Goal: Find specific page/section

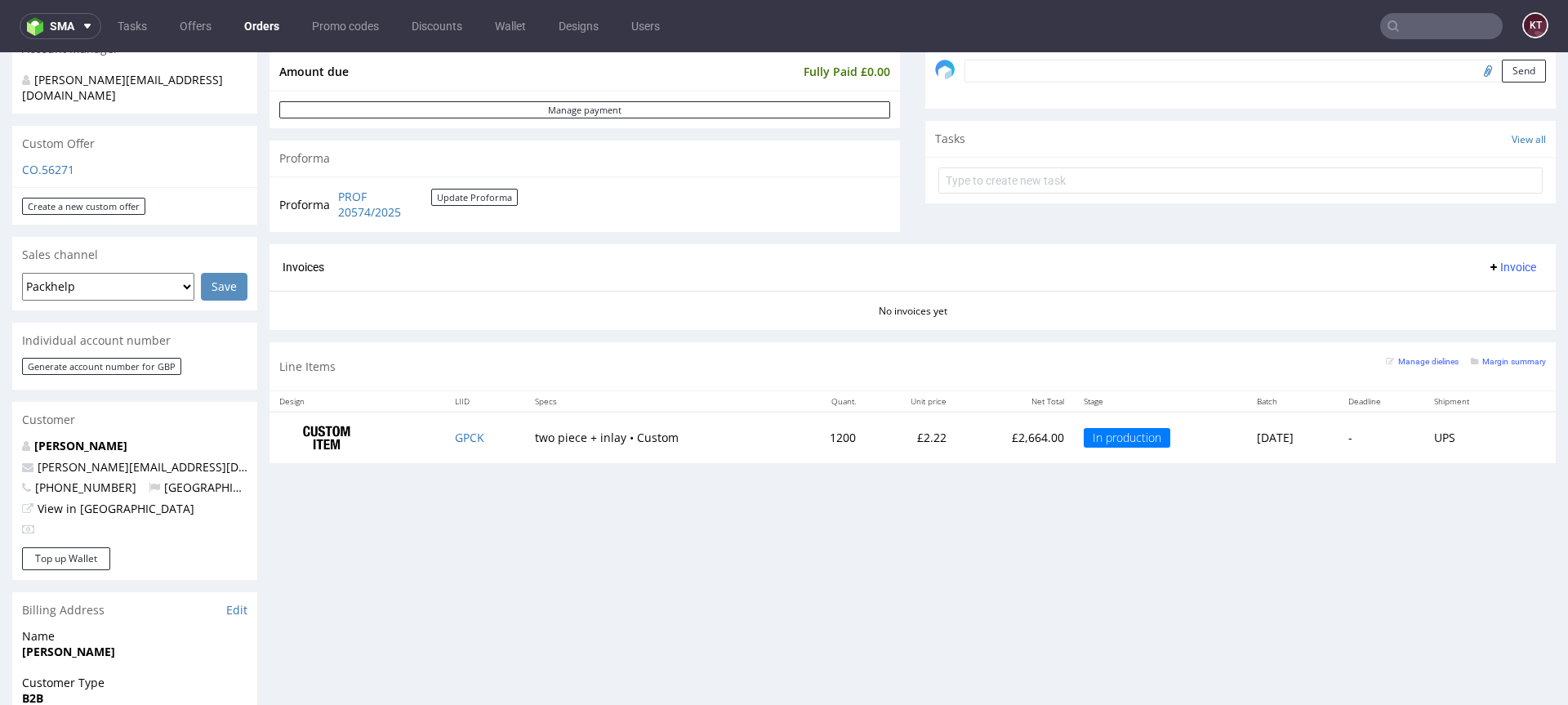
scroll to position [513, 0]
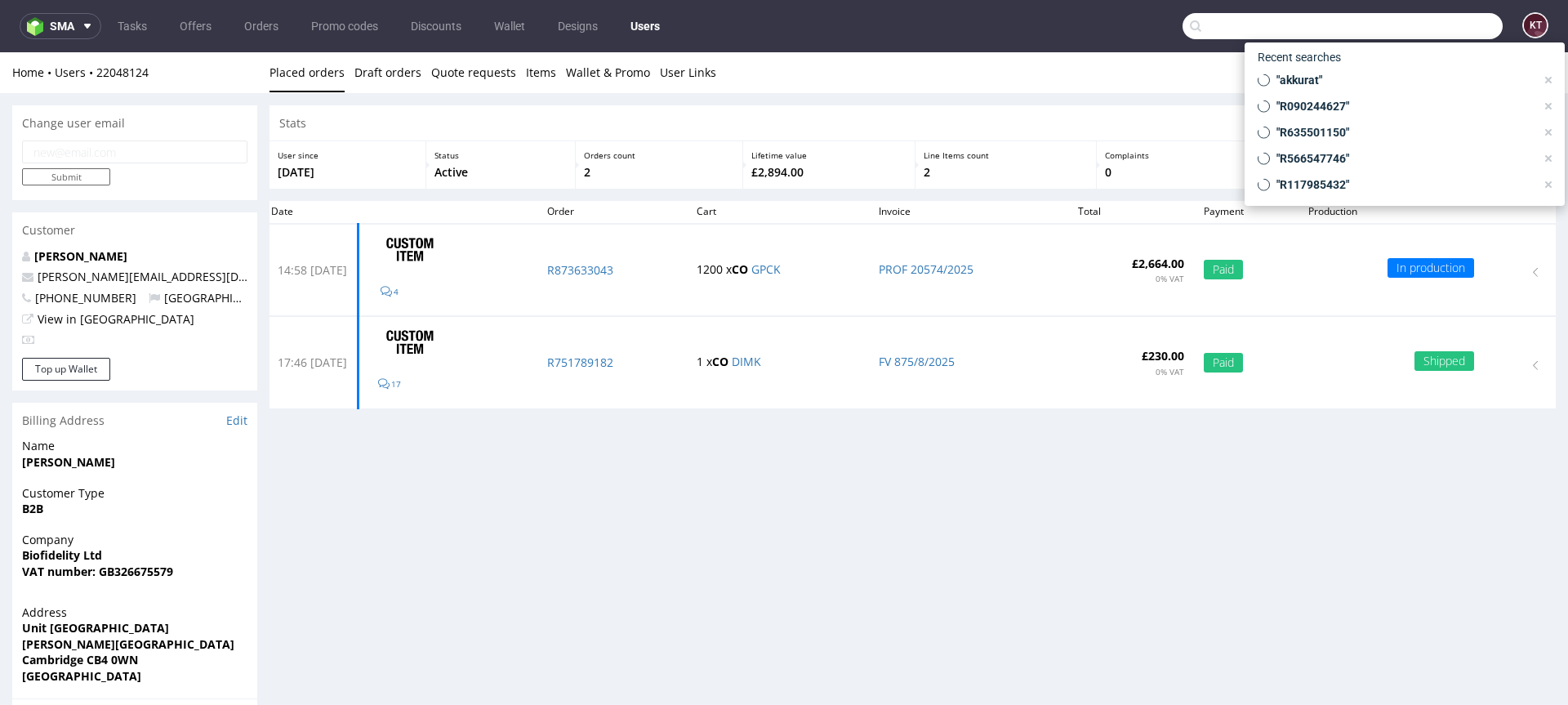
click at [1429, 27] on input "text" at bounding box center [1342, 26] width 320 height 26
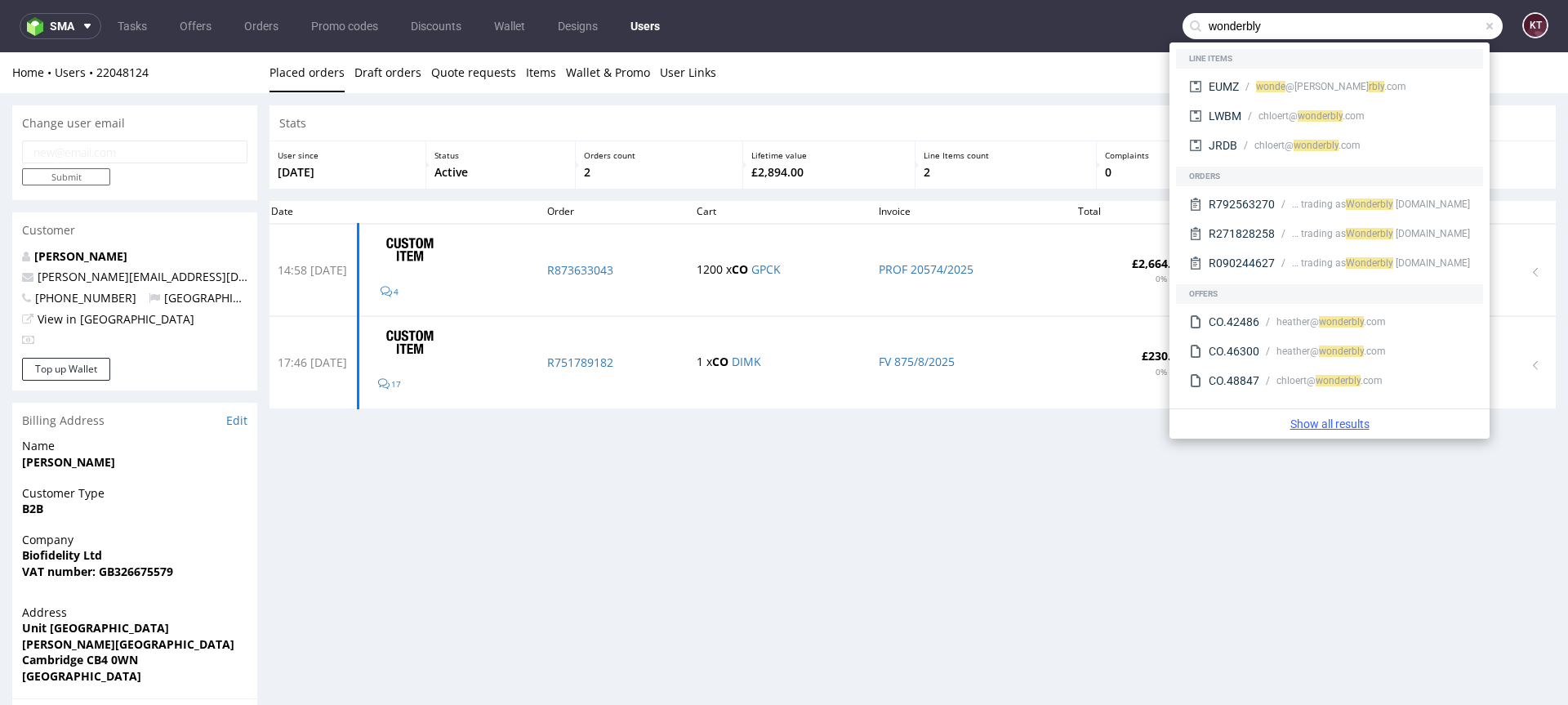
type input "wonderbly"
click at [1339, 427] on link "Show all results" at bounding box center [1329, 424] width 307 height 16
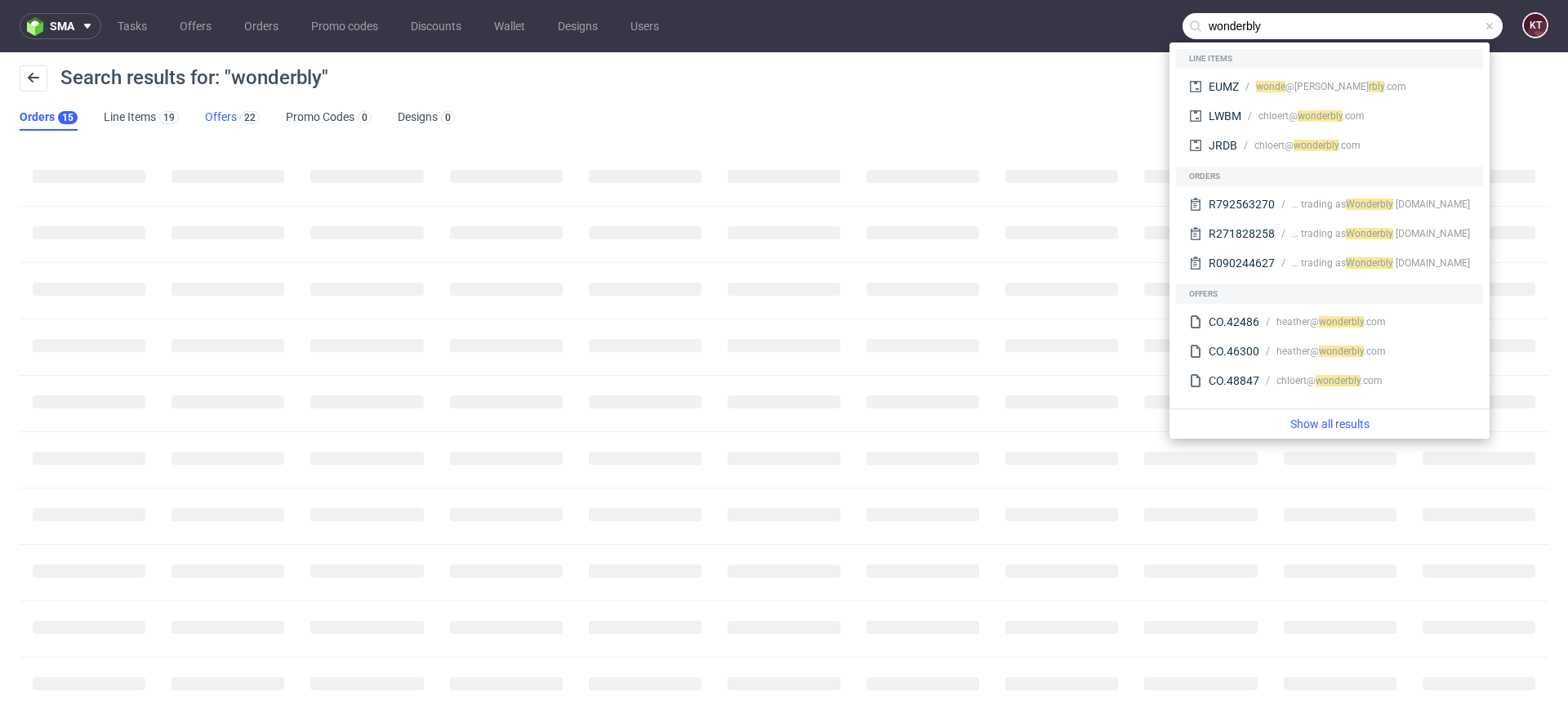
click at [228, 119] on link "Offers 22" at bounding box center [232, 118] width 55 height 26
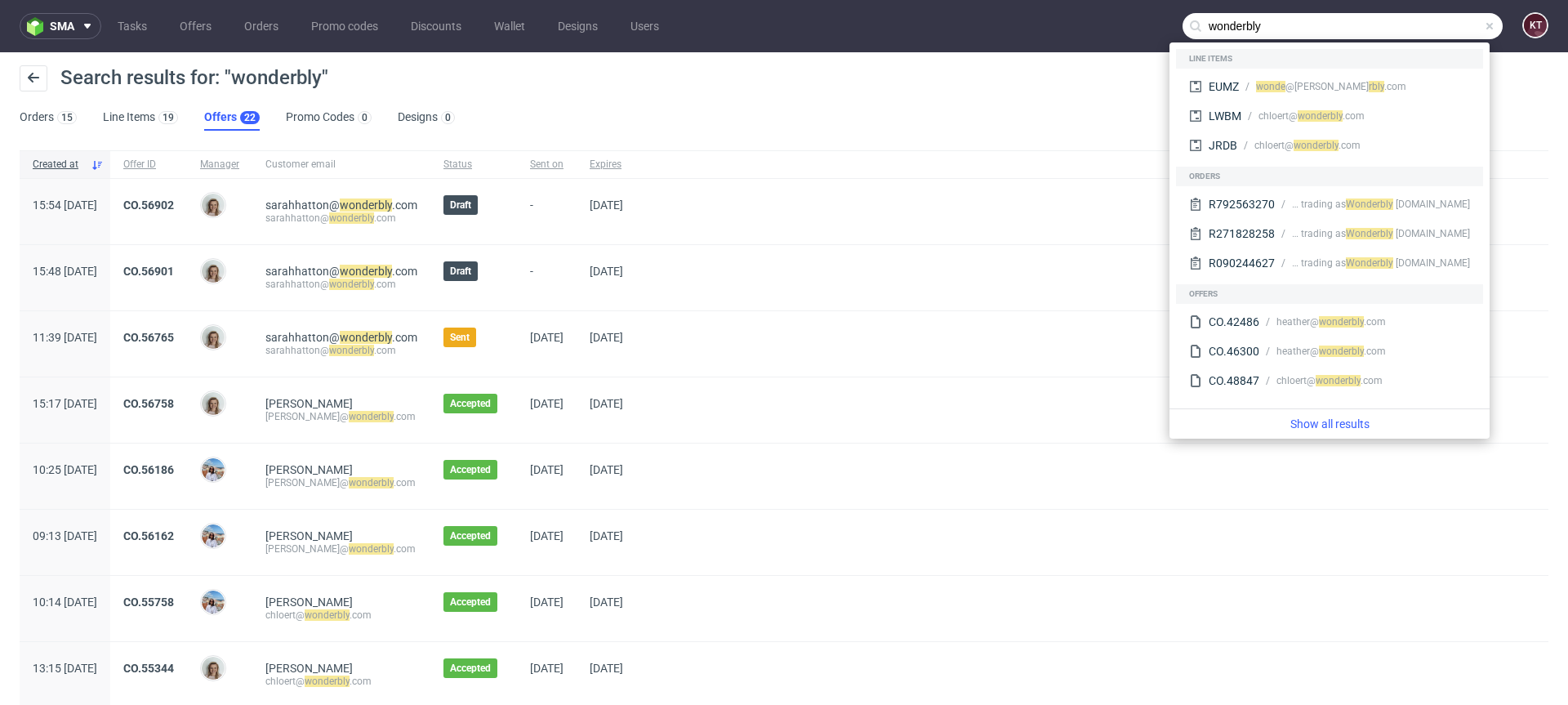
click at [578, 119] on div "Search results for: "wonderbly" Orders 15 Line Items 19 Offers 22 Promo Codes 0…" at bounding box center [784, 98] width 1568 height 91
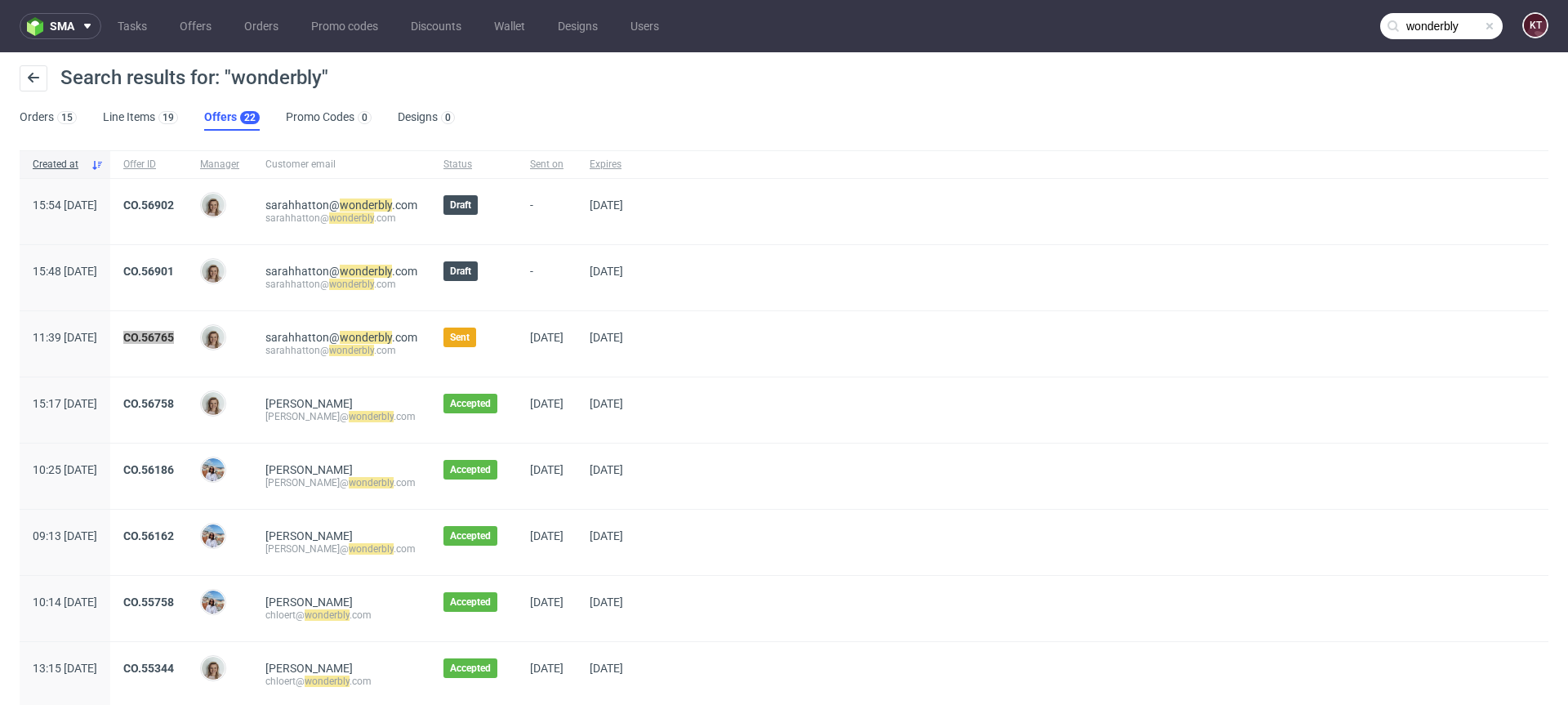
drag, startPoint x: 200, startPoint y: 339, endPoint x: 1208, endPoint y: 3, distance: 1062.5
click at [0, 0] on div "sma Tasks Offers Orders Promo codes Discounts Wallet Designs Users wonderbly KT…" at bounding box center [784, 352] width 1568 height 705
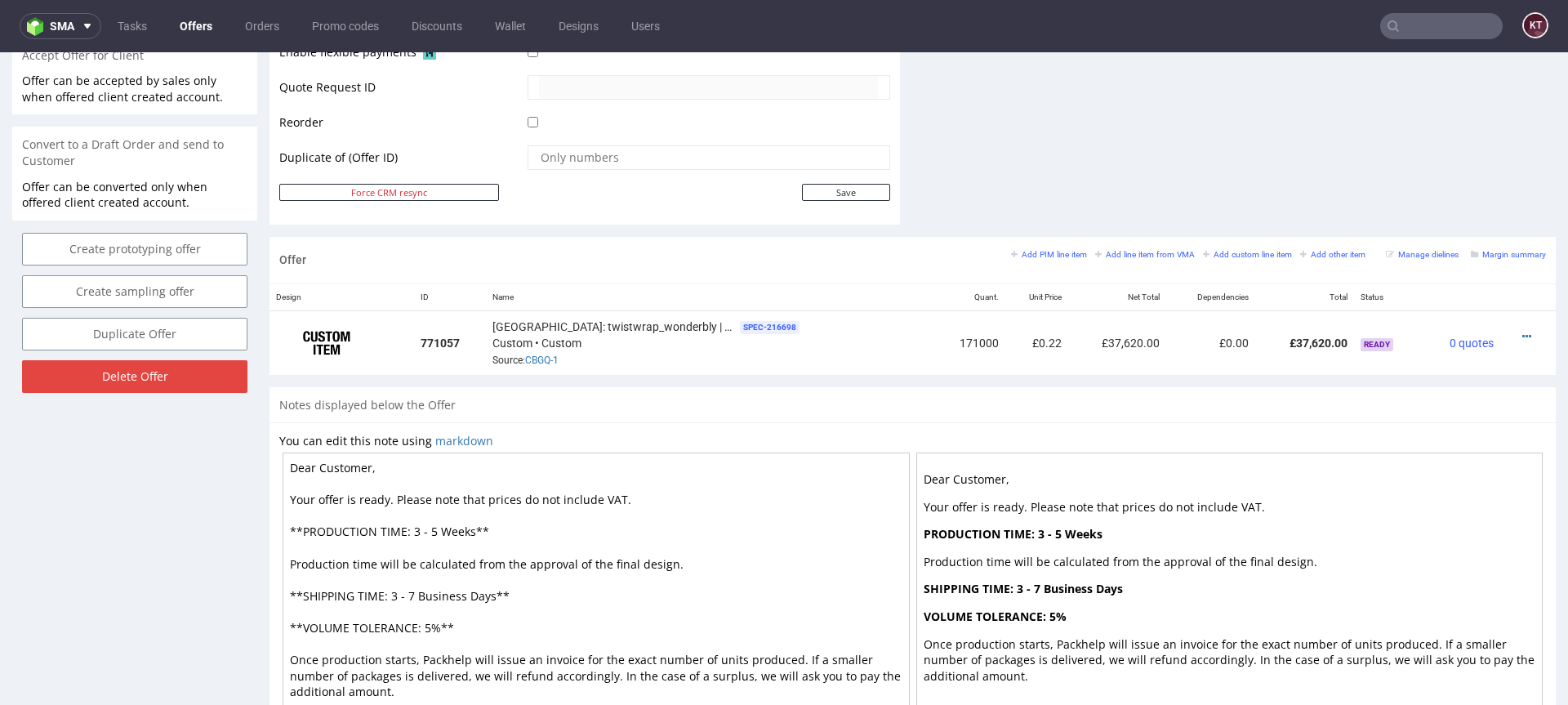
scroll to position [829, 0]
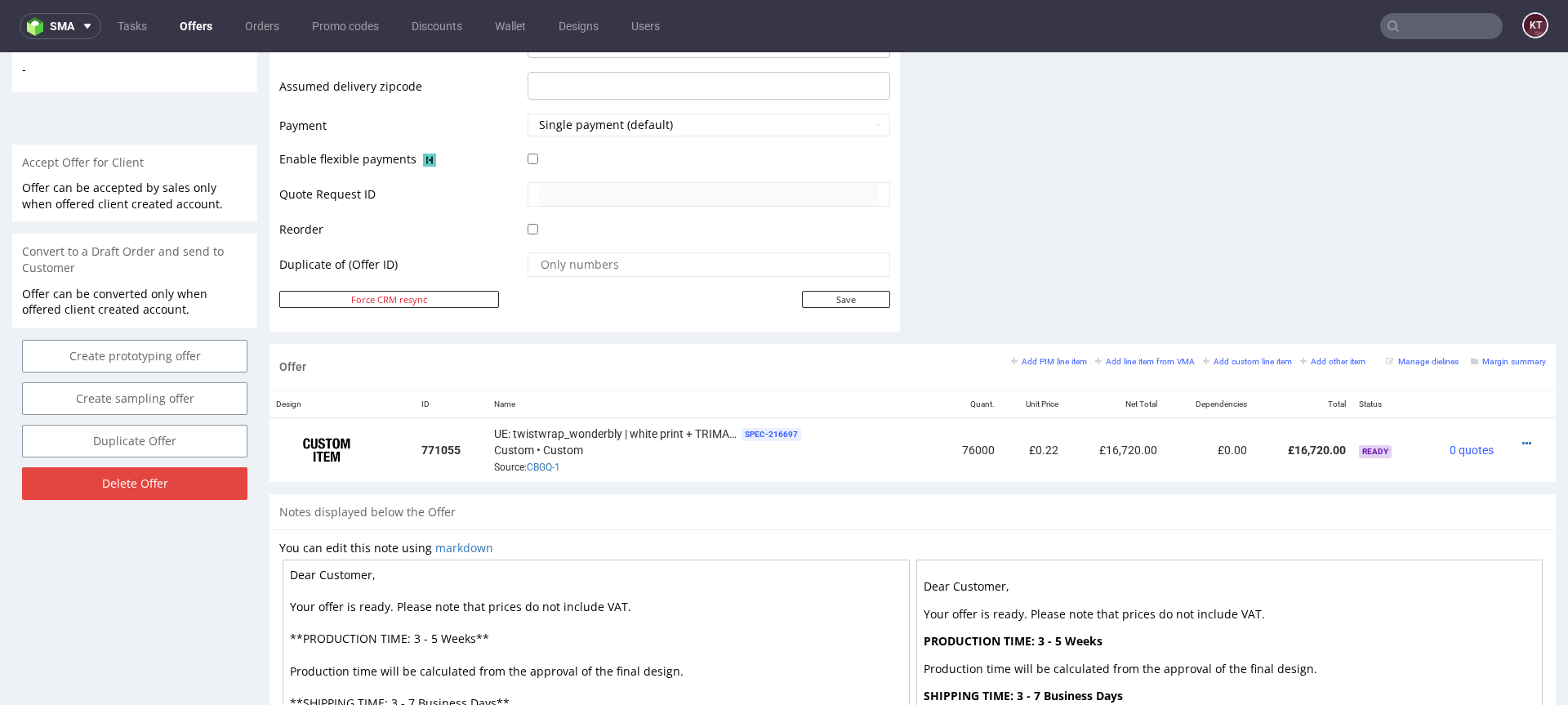
scroll to position [673, 0]
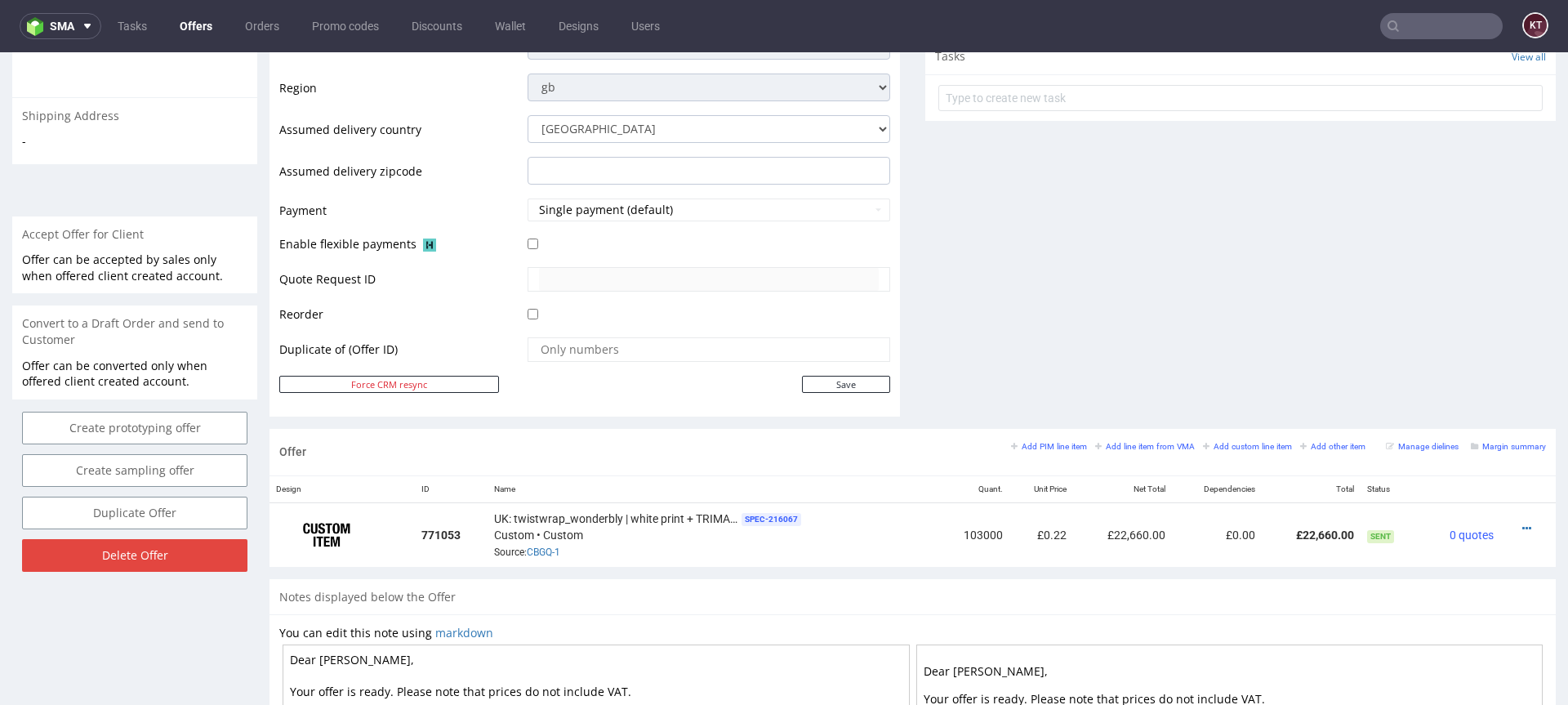
scroll to position [601, 0]
